Goal: Browse casually

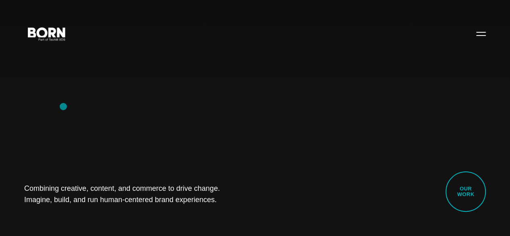
click at [63, 106] on div "Combining creative, content, and commerce to drive change. Imagine, build, and …" at bounding box center [255, 118] width 510 height 236
click at [53, 126] on div "Combining creative, content, and commerce to drive change. Imagine, build, and …" at bounding box center [255, 118] width 510 height 236
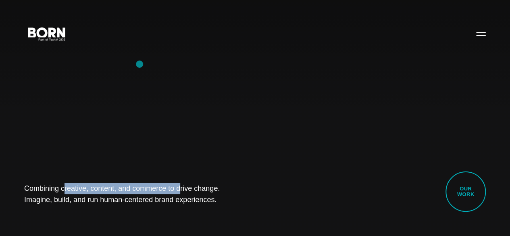
drag, startPoint x: 27, startPoint y: 38, endPoint x: 142, endPoint y: 65, distance: 118.3
click at [142, 65] on div "Combining creative, content, and commerce to drive change. Imagine, build, and …" at bounding box center [255, 118] width 510 height 236
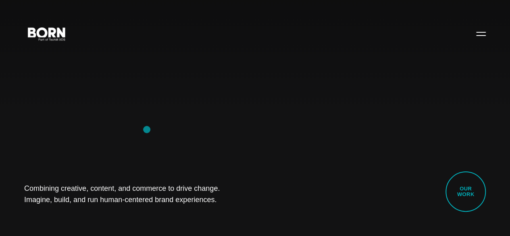
click at [147, 131] on div "Combining creative, content, and commerce to drive change. Imagine, build, and …" at bounding box center [255, 118] width 510 height 236
drag, startPoint x: 7, startPoint y: 162, endPoint x: 257, endPoint y: 205, distance: 253.9
click at [257, 205] on div "Combining creative, content, and commerce to drive change. Imagine, build, and …" at bounding box center [255, 118] width 510 height 236
click at [119, 217] on div "Combining creative, content, and commerce to drive change. Imagine, build, and …" at bounding box center [255, 118] width 510 height 236
drag, startPoint x: 23, startPoint y: 178, endPoint x: 220, endPoint y: 234, distance: 205.0
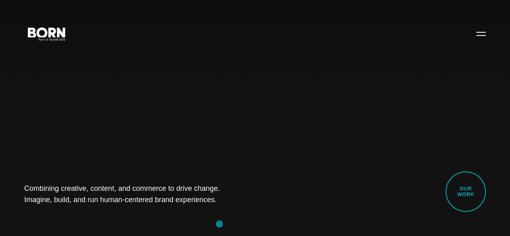
click at [220, 234] on div "Combining creative, content, and commerce to drive change. Imagine, build, and …" at bounding box center [255, 118] width 510 height 236
click at [79, 216] on div "Combining creative, content, and commerce to drive change. Imagine, build, and …" at bounding box center [255, 118] width 510 height 236
drag, startPoint x: 19, startPoint y: 182, endPoint x: 171, endPoint y: 210, distance: 154.1
click at [171, 210] on div "Combining creative, content, and commerce to drive change. Imagine, build, and …" at bounding box center [255, 118] width 510 height 236
click at [102, 211] on div "Combining creative, content, and commerce to drive change. Imagine, build, and …" at bounding box center [255, 118] width 510 height 236
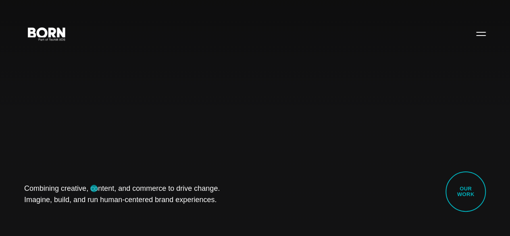
click at [94, 188] on h1 "Combining creative, content, and commerce to drive change. Imagine, build, and …" at bounding box center [126, 193] width 205 height 23
drag, startPoint x: 27, startPoint y: 177, endPoint x: 192, endPoint y: 211, distance: 167.8
click at [192, 211] on div "Combining creative, content, and commerce to drive change. Imagine, build, and …" at bounding box center [255, 118] width 510 height 236
click at [96, 215] on div "Combining creative, content, and commerce to drive change. Imagine, build, and …" at bounding box center [255, 118] width 510 height 236
click at [42, 136] on div "Combining creative, content, and commerce to drive change. Imagine, build, and …" at bounding box center [255, 118] width 510 height 236
